Goal: Information Seeking & Learning: Learn about a topic

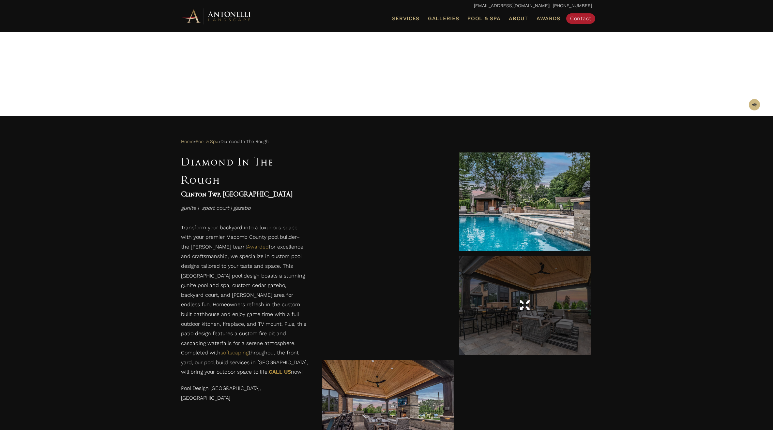
scroll to position [217, 0]
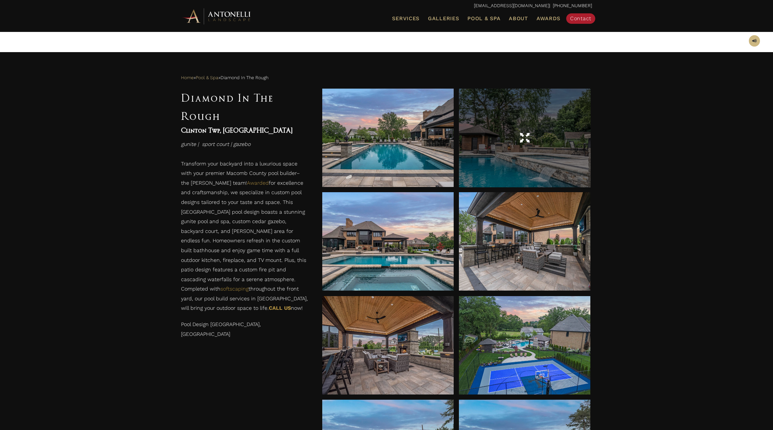
click at [535, 172] on div at bounding box center [524, 138] width 131 height 98
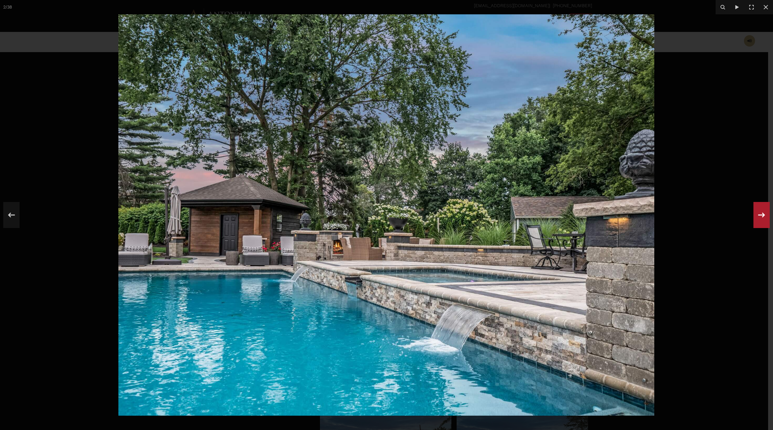
click at [759, 218] on icon at bounding box center [762, 215] width 12 height 22
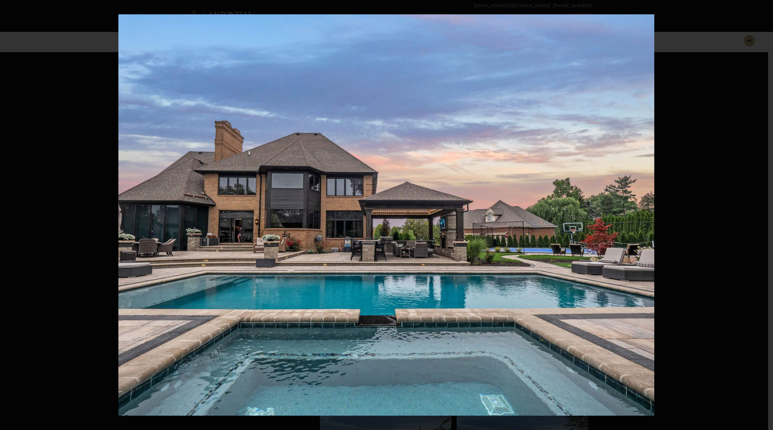
click at [759, 218] on icon at bounding box center [762, 215] width 12 height 22
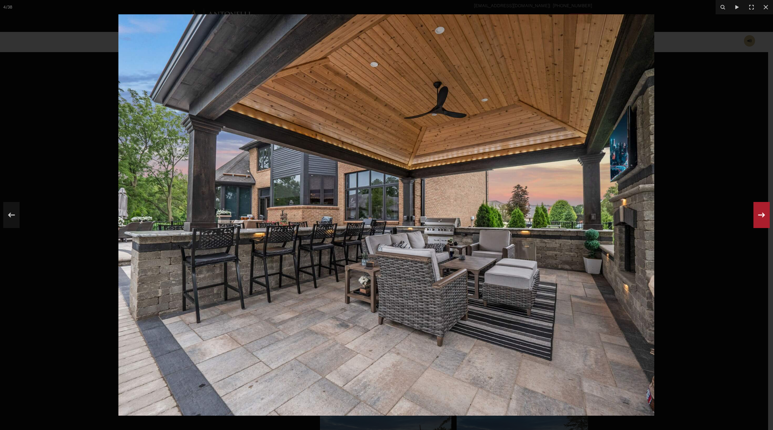
click at [759, 218] on icon at bounding box center [762, 215] width 12 height 22
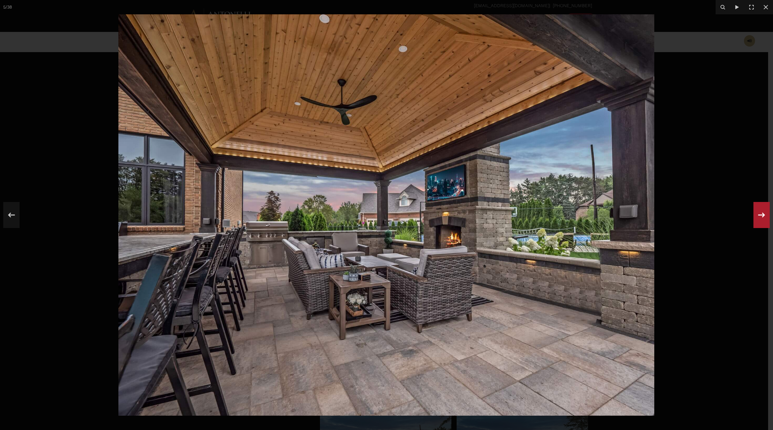
click at [759, 218] on icon at bounding box center [762, 215] width 12 height 22
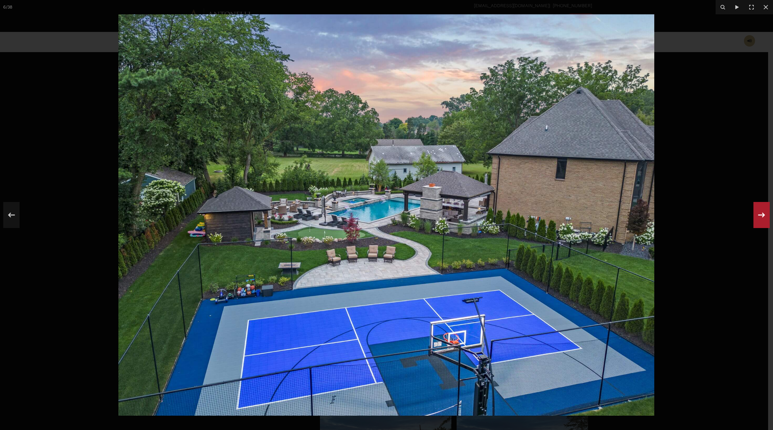
click at [759, 218] on icon at bounding box center [762, 215] width 12 height 22
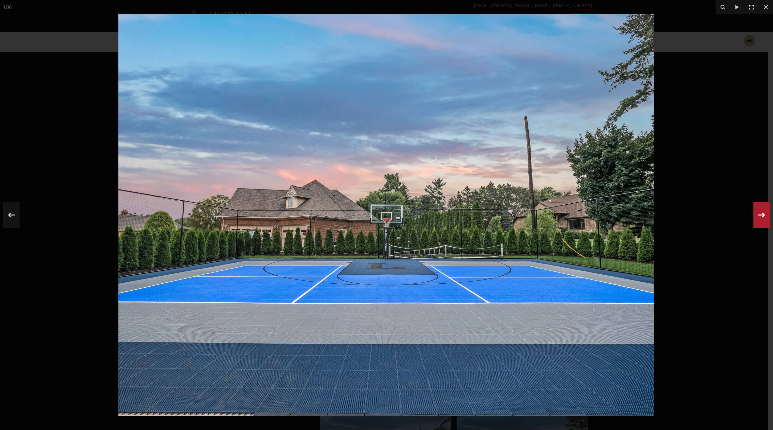
click at [758, 218] on icon at bounding box center [762, 215] width 12 height 22
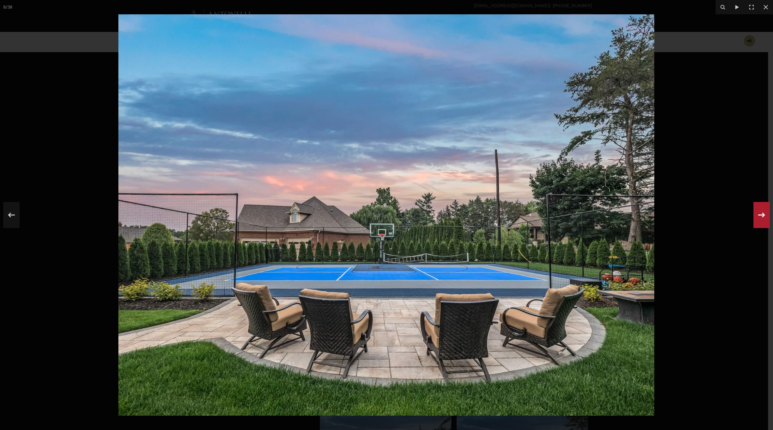
click at [758, 218] on icon at bounding box center [762, 215] width 12 height 22
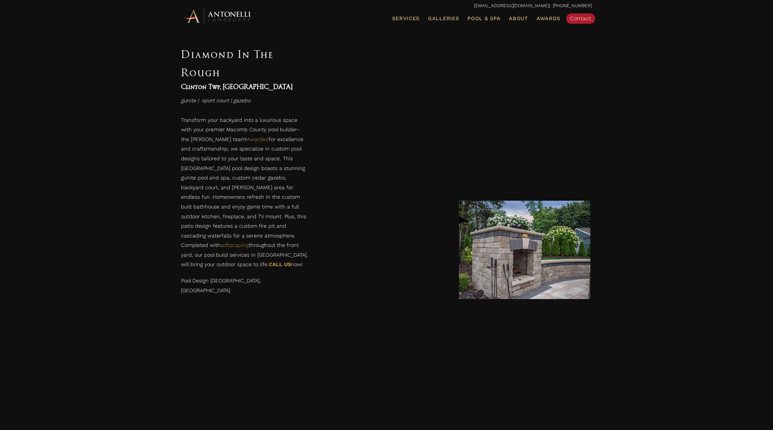
scroll to position [1373, 0]
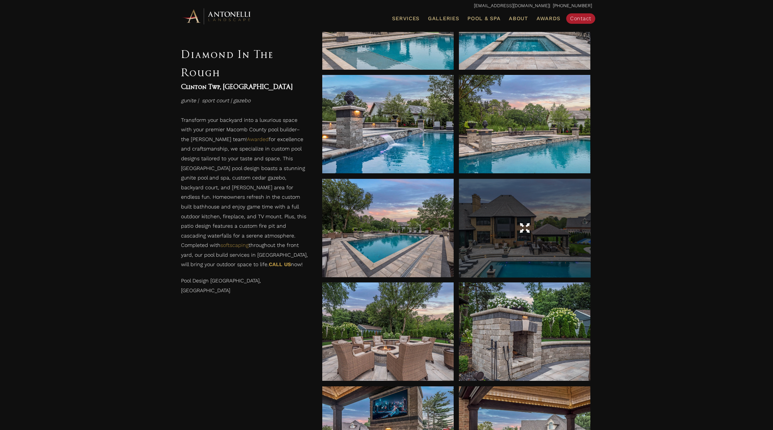
click at [533, 265] on div at bounding box center [524, 228] width 131 height 98
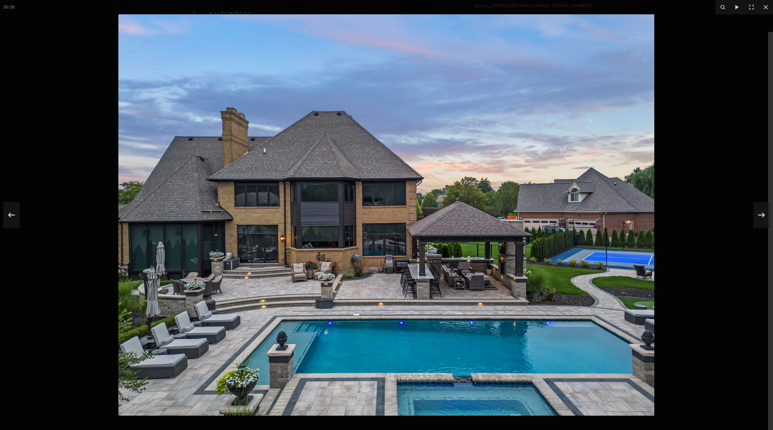
scroll to position [629, 0]
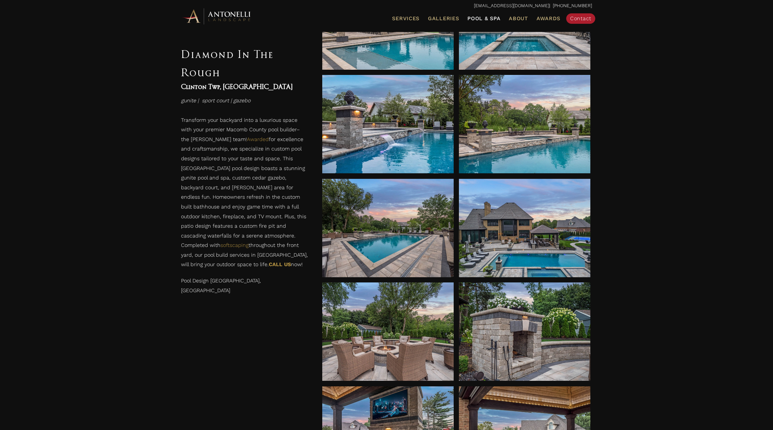
click at [491, 20] on span "Pool & Spa" at bounding box center [483, 18] width 33 height 6
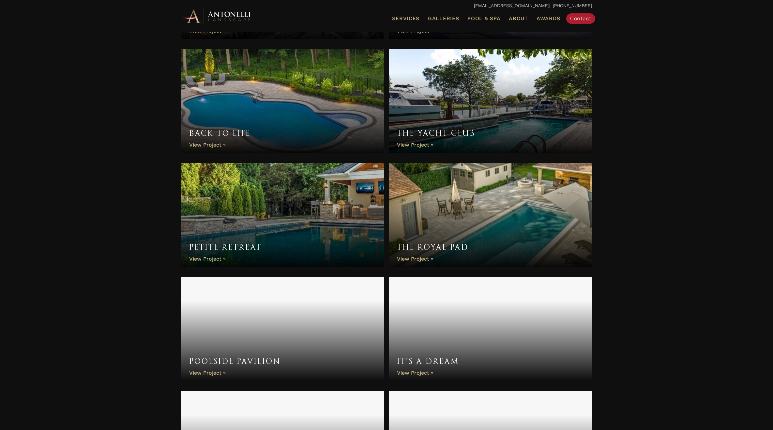
scroll to position [1247, 0]
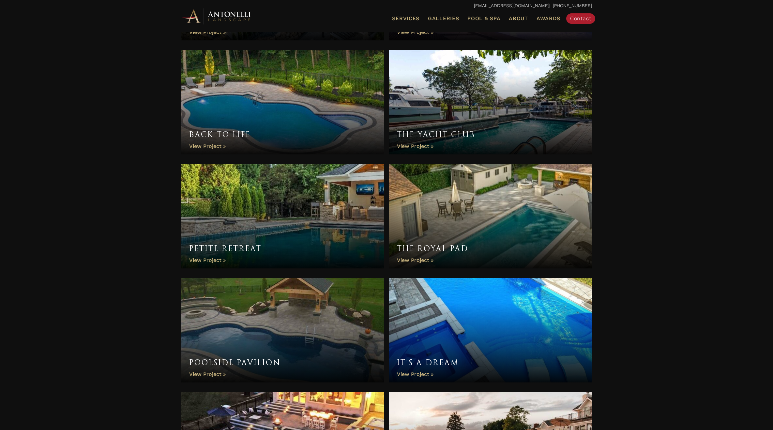
click at [501, 204] on link "The Royal Pad" at bounding box center [490, 216] width 203 height 104
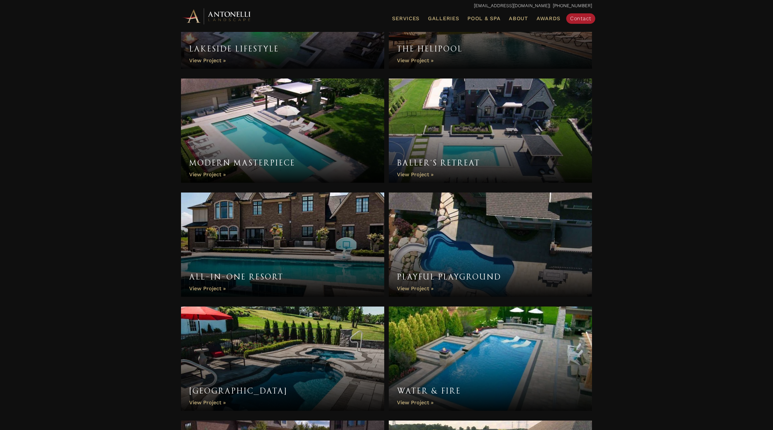
scroll to position [1731, 0]
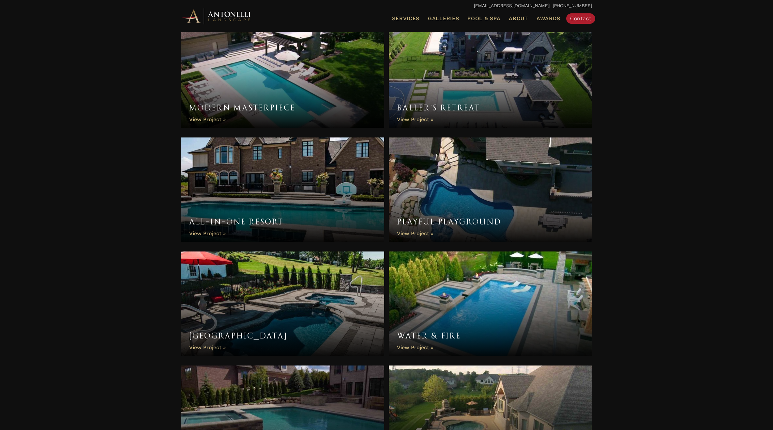
click at [469, 315] on link "Water & Fire" at bounding box center [490, 304] width 203 height 104
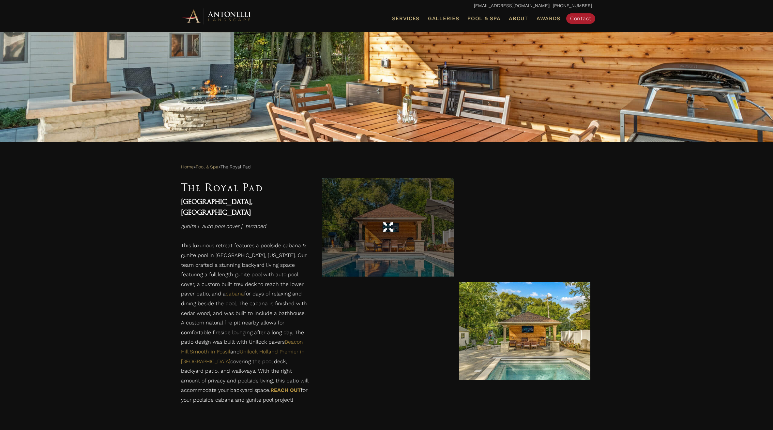
scroll to position [129, 0]
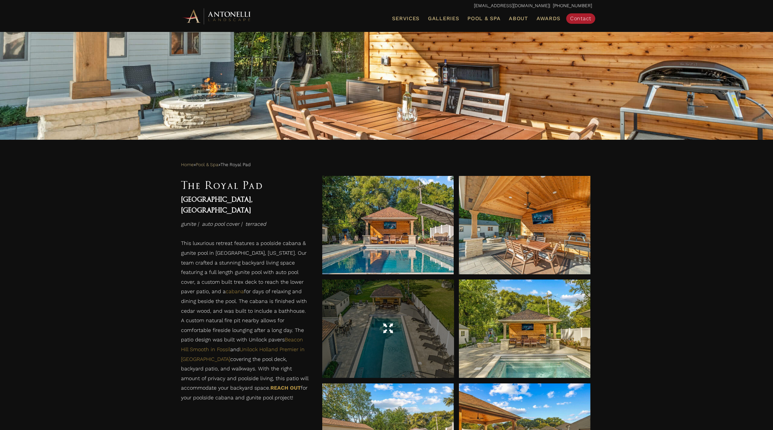
click at [396, 308] on div at bounding box center [387, 329] width 131 height 98
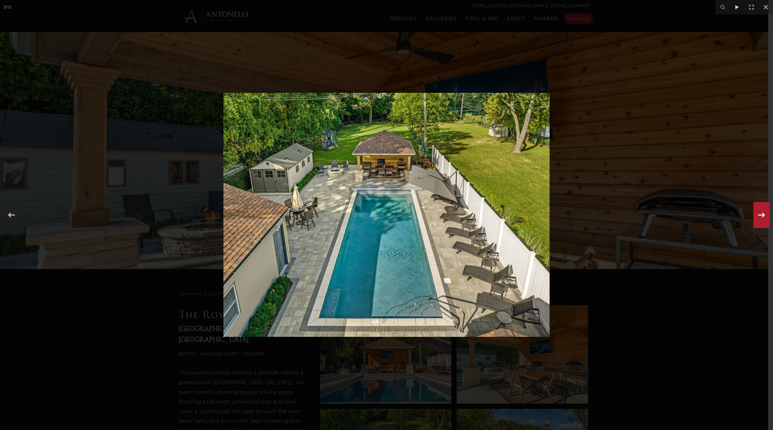
click at [761, 218] on icon at bounding box center [762, 215] width 12 height 22
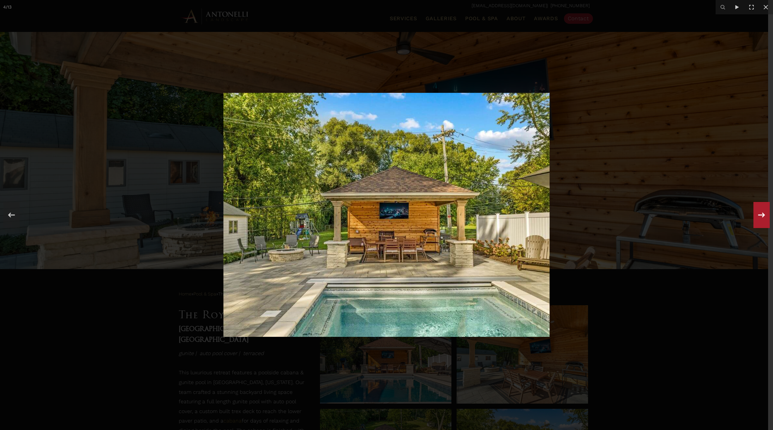
click at [761, 218] on icon at bounding box center [762, 215] width 12 height 22
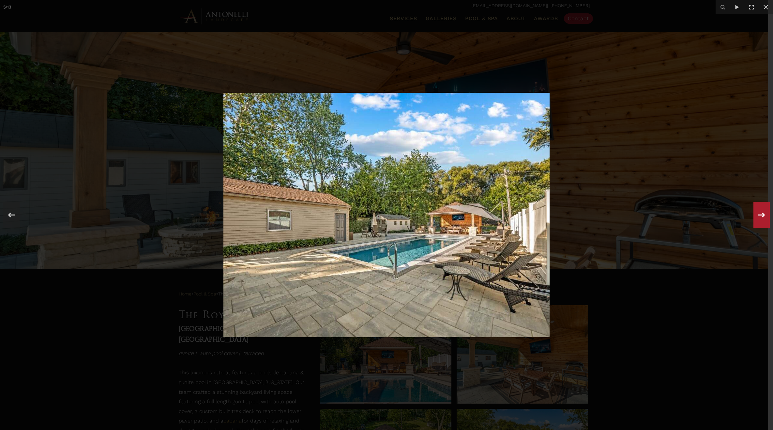
click at [761, 218] on icon at bounding box center [762, 215] width 12 height 22
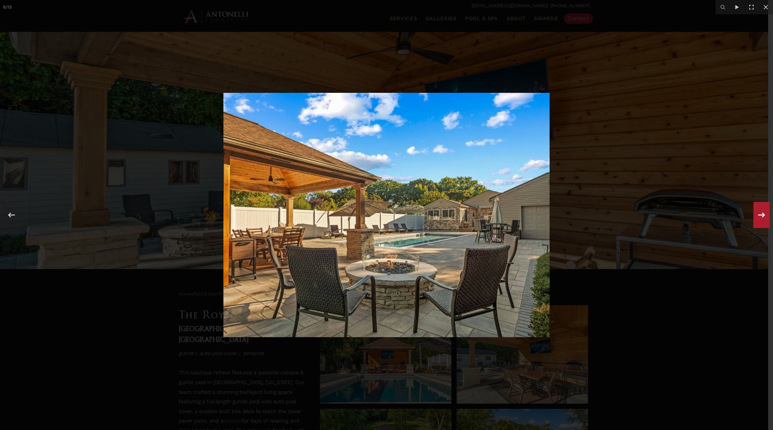
click at [761, 218] on icon at bounding box center [762, 215] width 12 height 22
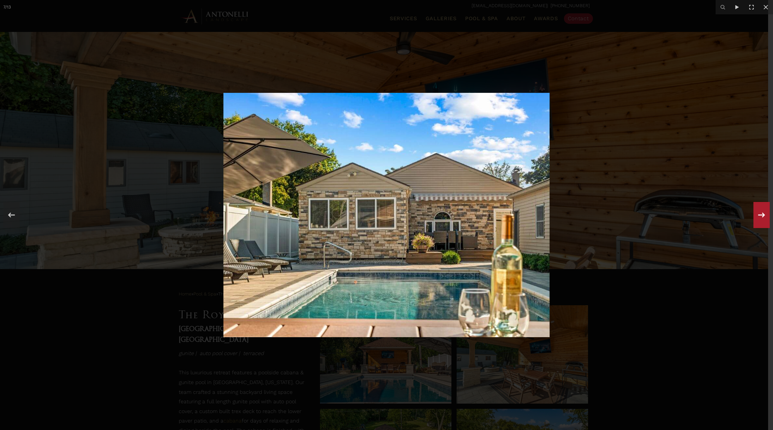
click at [761, 218] on icon at bounding box center [762, 215] width 12 height 22
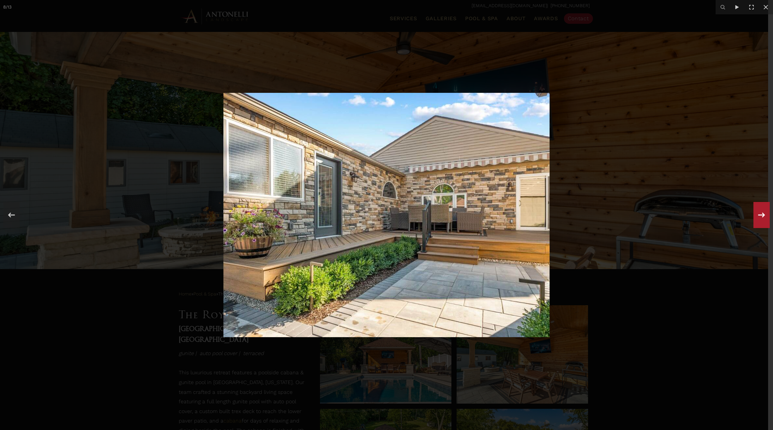
click at [761, 218] on icon at bounding box center [762, 215] width 12 height 22
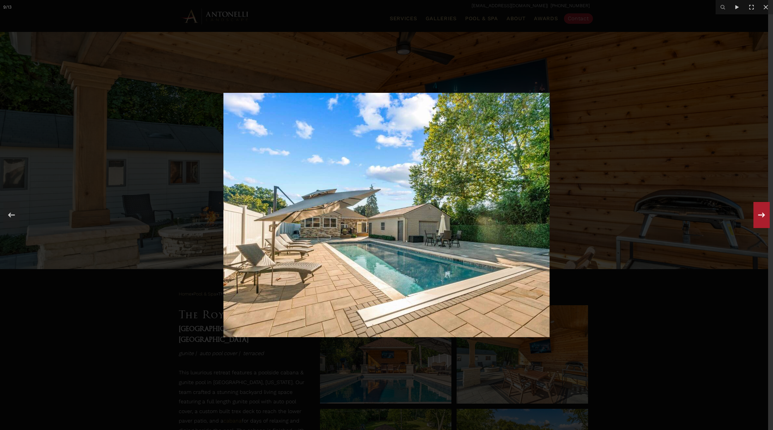
click at [761, 218] on icon at bounding box center [762, 215] width 12 height 22
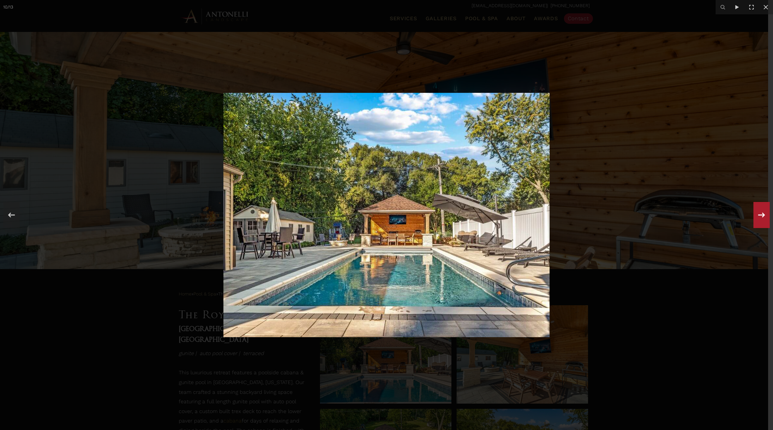
click at [761, 218] on icon at bounding box center [762, 215] width 12 height 22
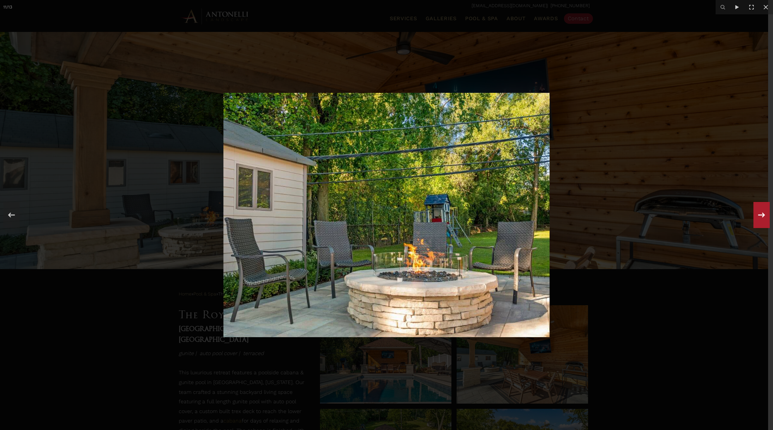
click at [761, 218] on icon at bounding box center [762, 215] width 12 height 22
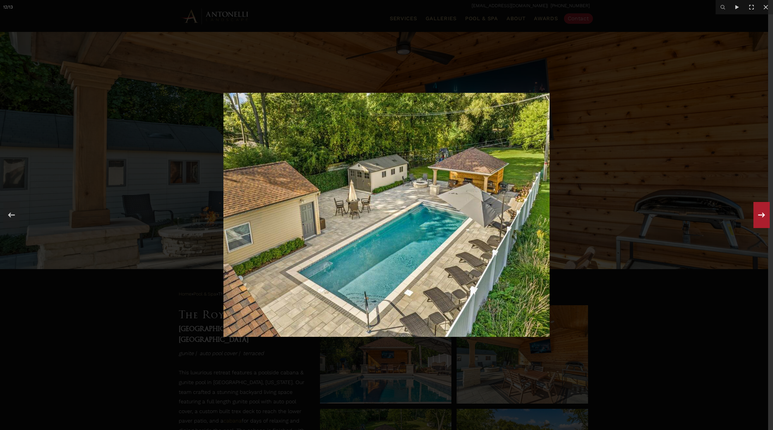
click at [761, 218] on icon at bounding box center [762, 215] width 12 height 22
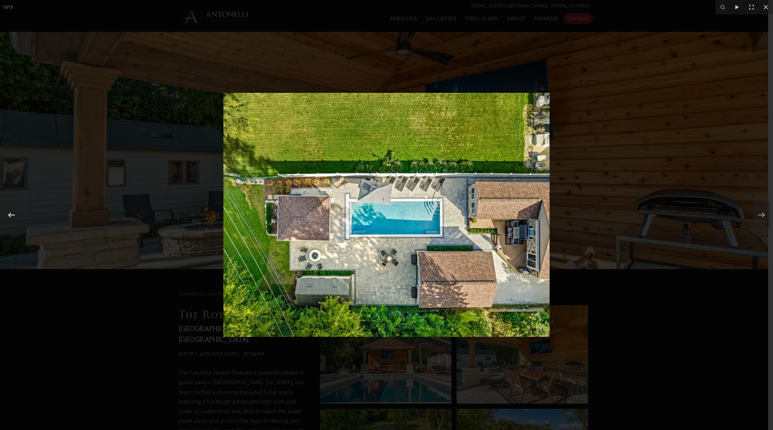
scroll to position [129, 0]
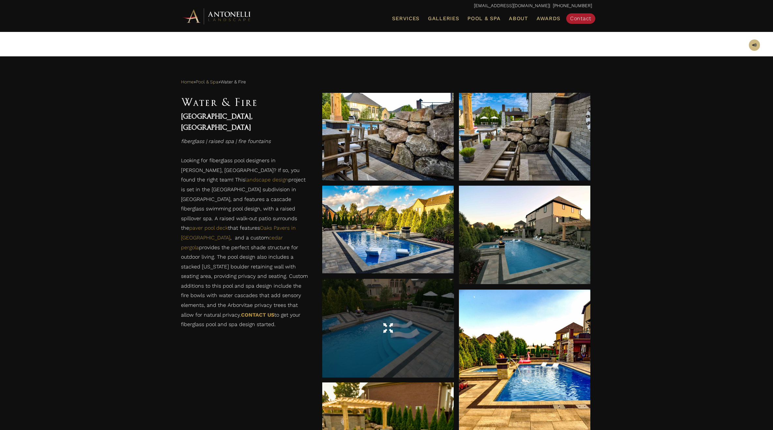
scroll to position [309, 0]
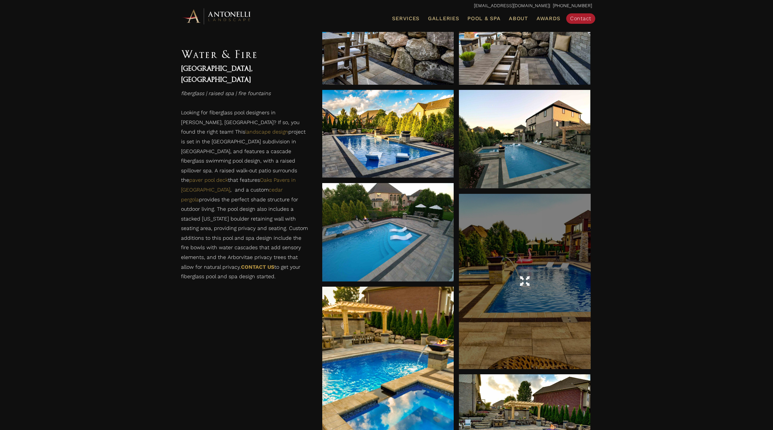
click at [506, 287] on div at bounding box center [524, 282] width 131 height 18
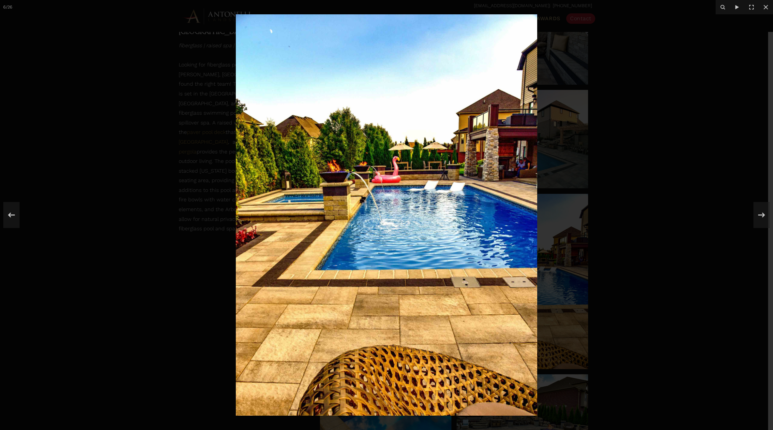
click at [292, 208] on img at bounding box center [386, 215] width 301 height 402
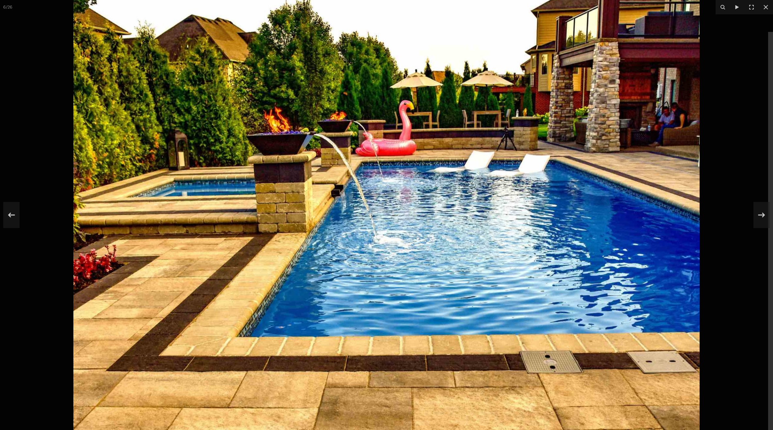
click at [742, 298] on div at bounding box center [386, 215] width 773 height 430
